Goal: Information Seeking & Learning: Learn about a topic

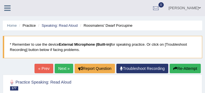
scroll to position [78, 0]
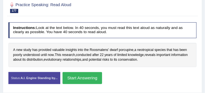
click at [83, 79] on button "Start Answering" at bounding box center [81, 78] width 39 height 12
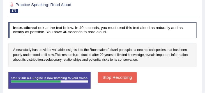
click at [116, 78] on button "Stop Recording" at bounding box center [117, 77] width 39 height 11
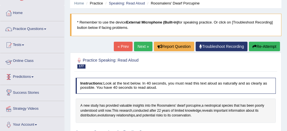
scroll to position [22, 0]
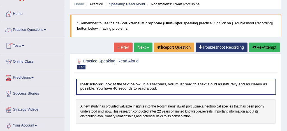
click at [38, 30] on link "Practice Questions" at bounding box center [32, 29] width 64 height 14
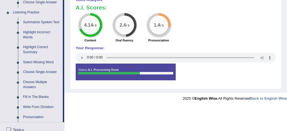
scroll to position [240, 0]
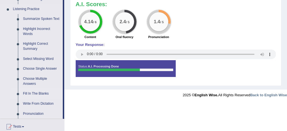
click at [46, 93] on link "Fill In The Blanks" at bounding box center [41, 94] width 42 height 10
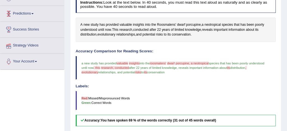
scroll to position [64, 0]
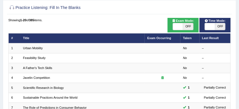
scroll to position [36, 0]
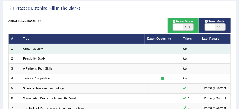
click at [27, 50] on link "Urban Mobility" at bounding box center [33, 48] width 20 height 3
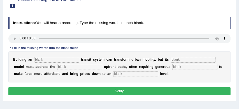
scroll to position [56, 0]
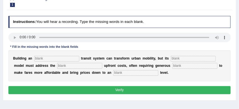
click at [38, 58] on input "text" at bounding box center [56, 59] width 45 height 6
type input "underground"
click at [178, 57] on input "text" at bounding box center [192, 59] width 45 height 6
type input "pricing"
click at [70, 66] on input "text" at bounding box center [79, 66] width 45 height 6
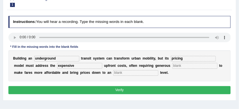
type input "expensive"
click at [173, 66] on input "text" at bounding box center [194, 66] width 45 height 6
type input "subsities"
click at [118, 72] on input "text" at bounding box center [135, 73] width 45 height 6
type input "everage"
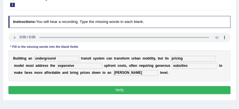
click at [122, 90] on button "Verify" at bounding box center [119, 90] width 222 height 8
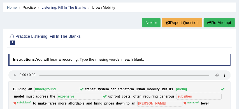
scroll to position [17, 0]
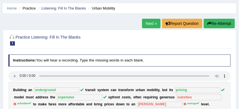
click at [149, 24] on link "Next »" at bounding box center [151, 24] width 18 height 10
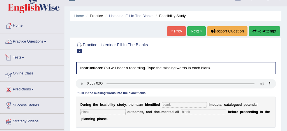
scroll to position [11, 0]
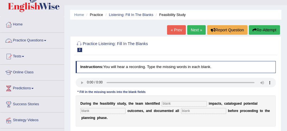
click at [39, 40] on link "Practice Questions" at bounding box center [32, 40] width 64 height 14
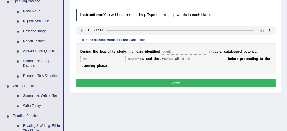
scroll to position [64, 0]
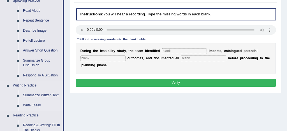
click at [36, 106] on link "Write Essay" at bounding box center [41, 105] width 42 height 10
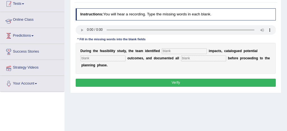
scroll to position [81, 0]
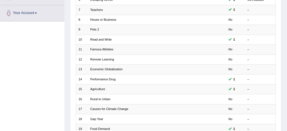
scroll to position [135, 0]
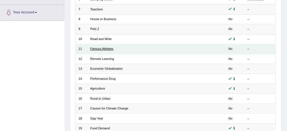
click at [111, 49] on link "Famous Athletes" at bounding box center [101, 48] width 23 height 3
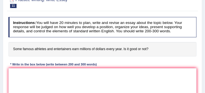
scroll to position [55, 0]
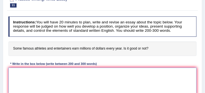
click at [12, 69] on textarea at bounding box center [102, 91] width 188 height 46
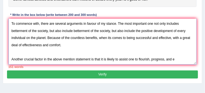
scroll to position [110, 0]
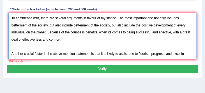
type textarea "One of the most important trends of [DATE] world is the colossal upsurge in the…"
